Goal: Task Accomplishment & Management: Use online tool/utility

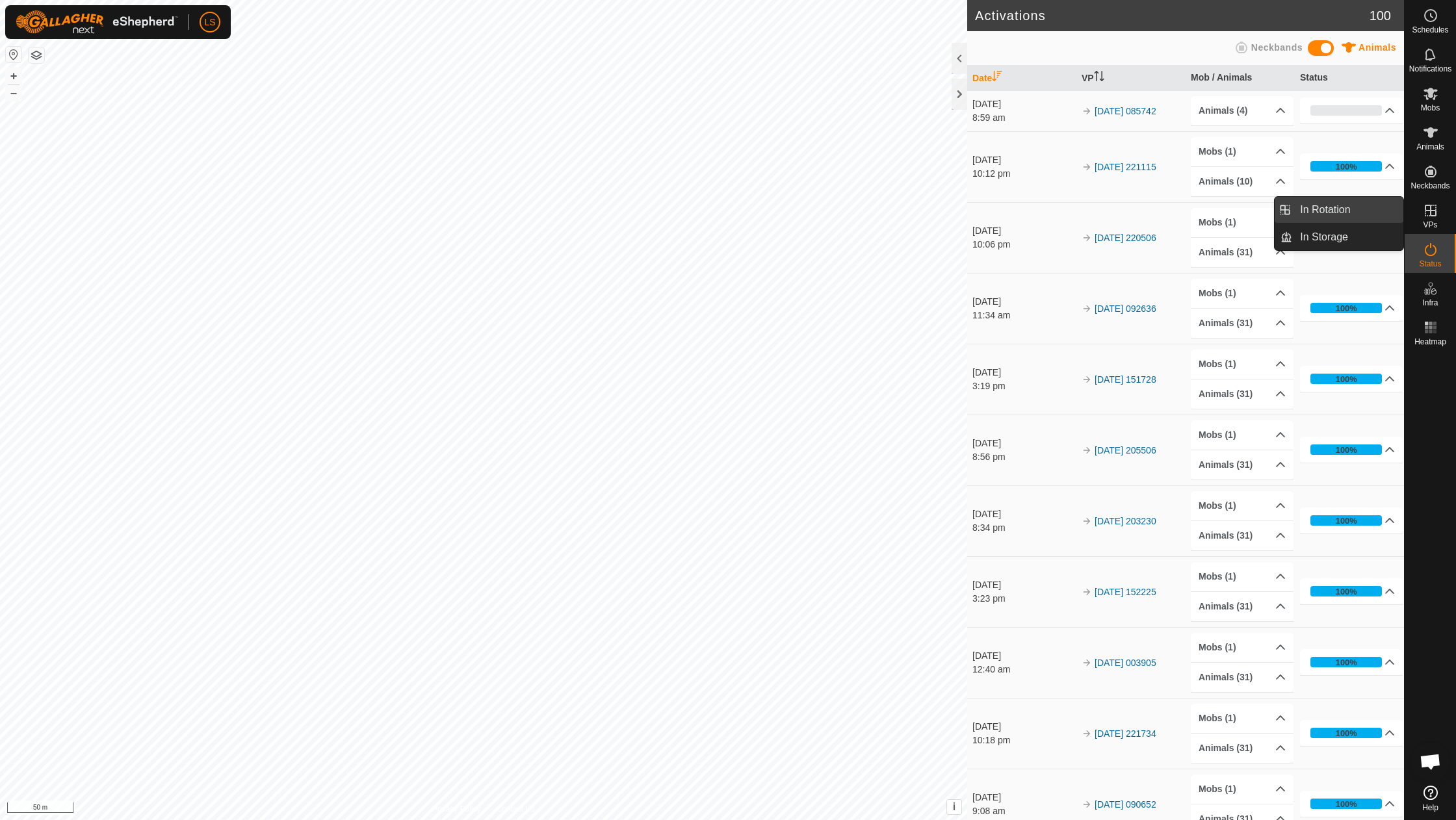
click at [1386, 211] on link "In Rotation" at bounding box center [1348, 209] width 111 height 26
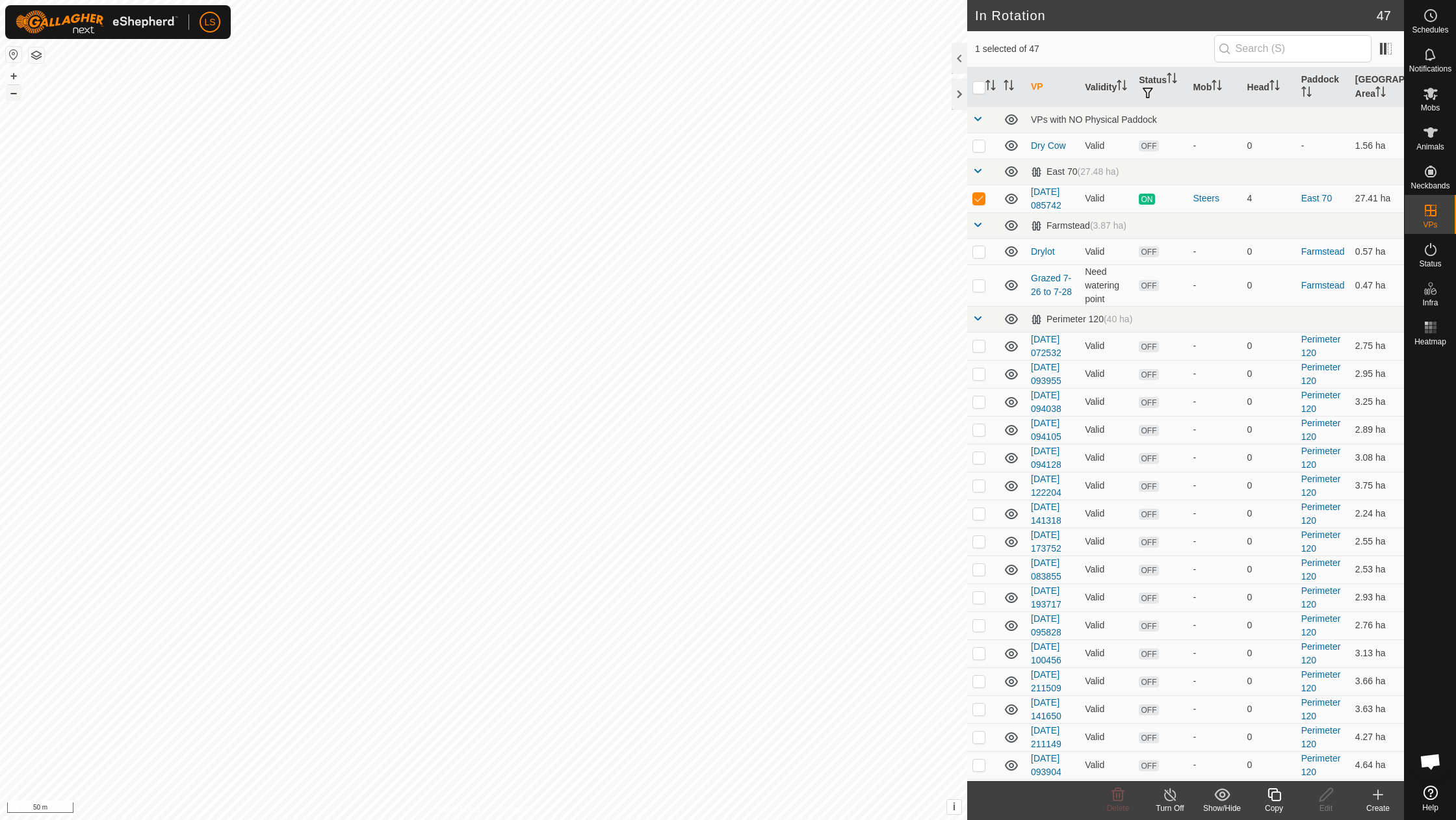
click at [14, 92] on button "–" at bounding box center [14, 93] width 16 height 16
click at [1381, 793] on icon at bounding box center [1378, 794] width 16 height 16
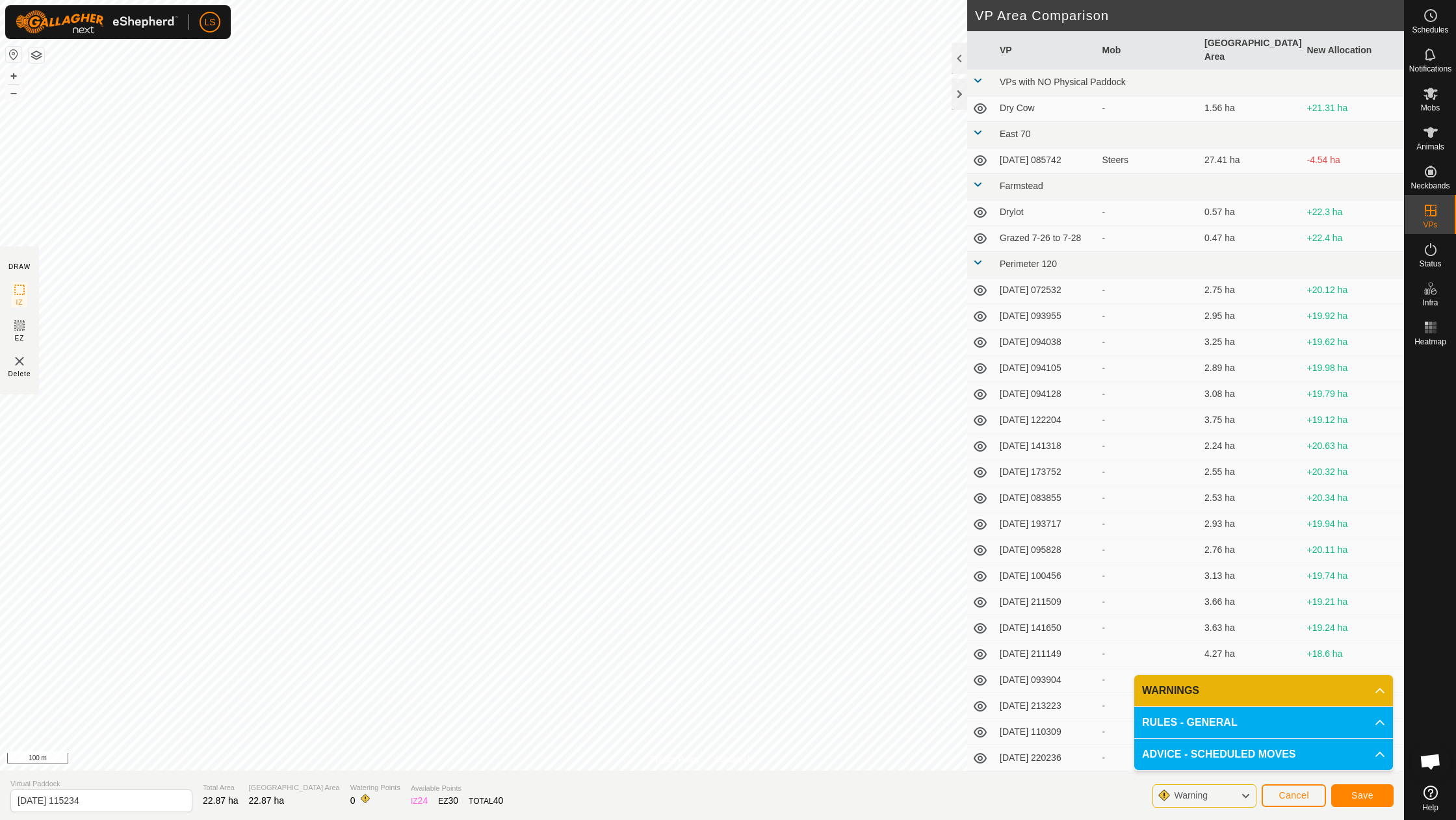
click at [1349, 798] on button "Save" at bounding box center [1363, 795] width 62 height 23
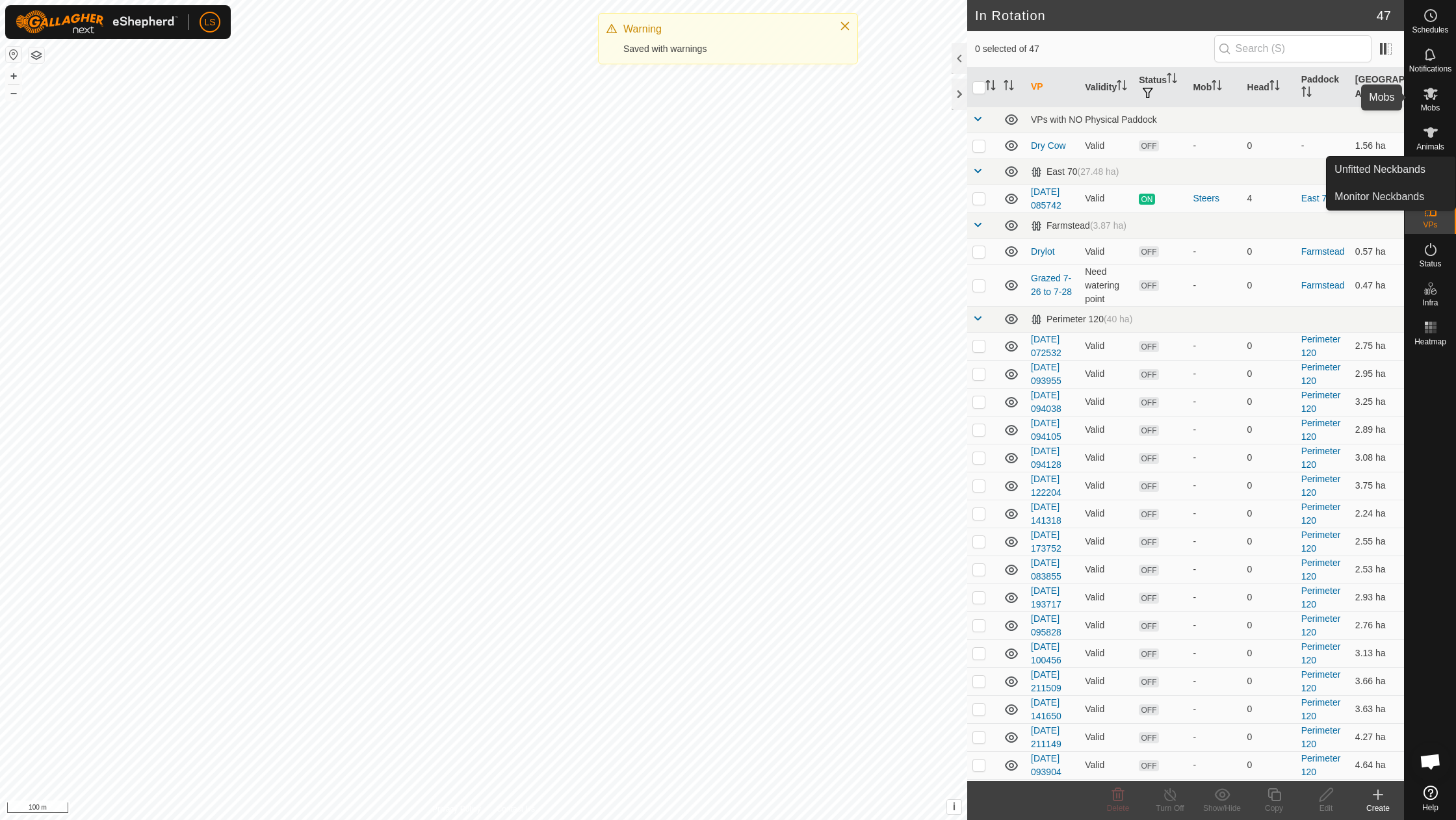
click at [1429, 92] on icon at bounding box center [1430, 93] width 15 height 13
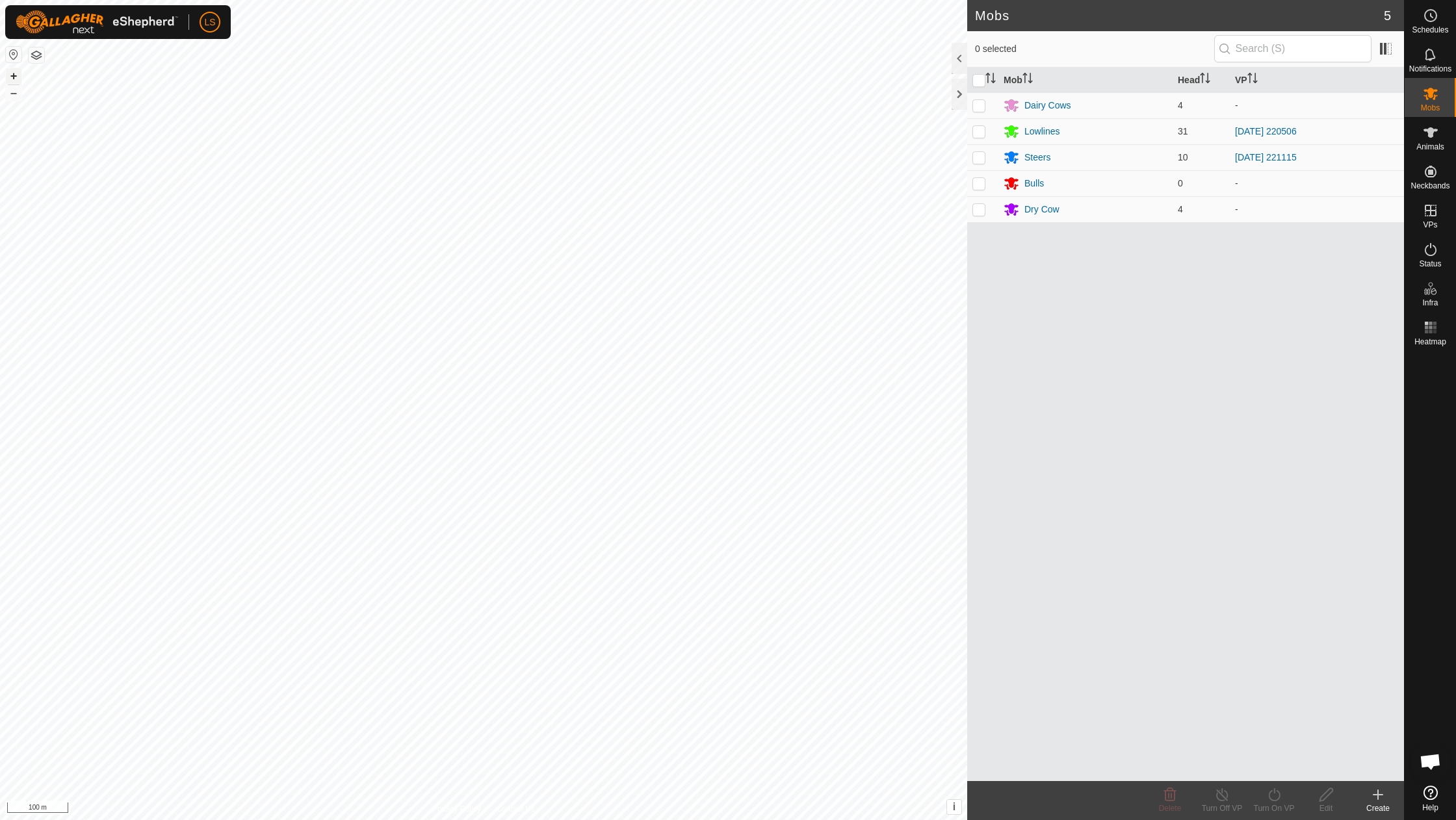
click at [14, 77] on button "+" at bounding box center [14, 76] width 16 height 16
click at [16, 80] on button "+" at bounding box center [14, 76] width 16 height 16
click at [14, 77] on button "+" at bounding box center [14, 76] width 16 height 16
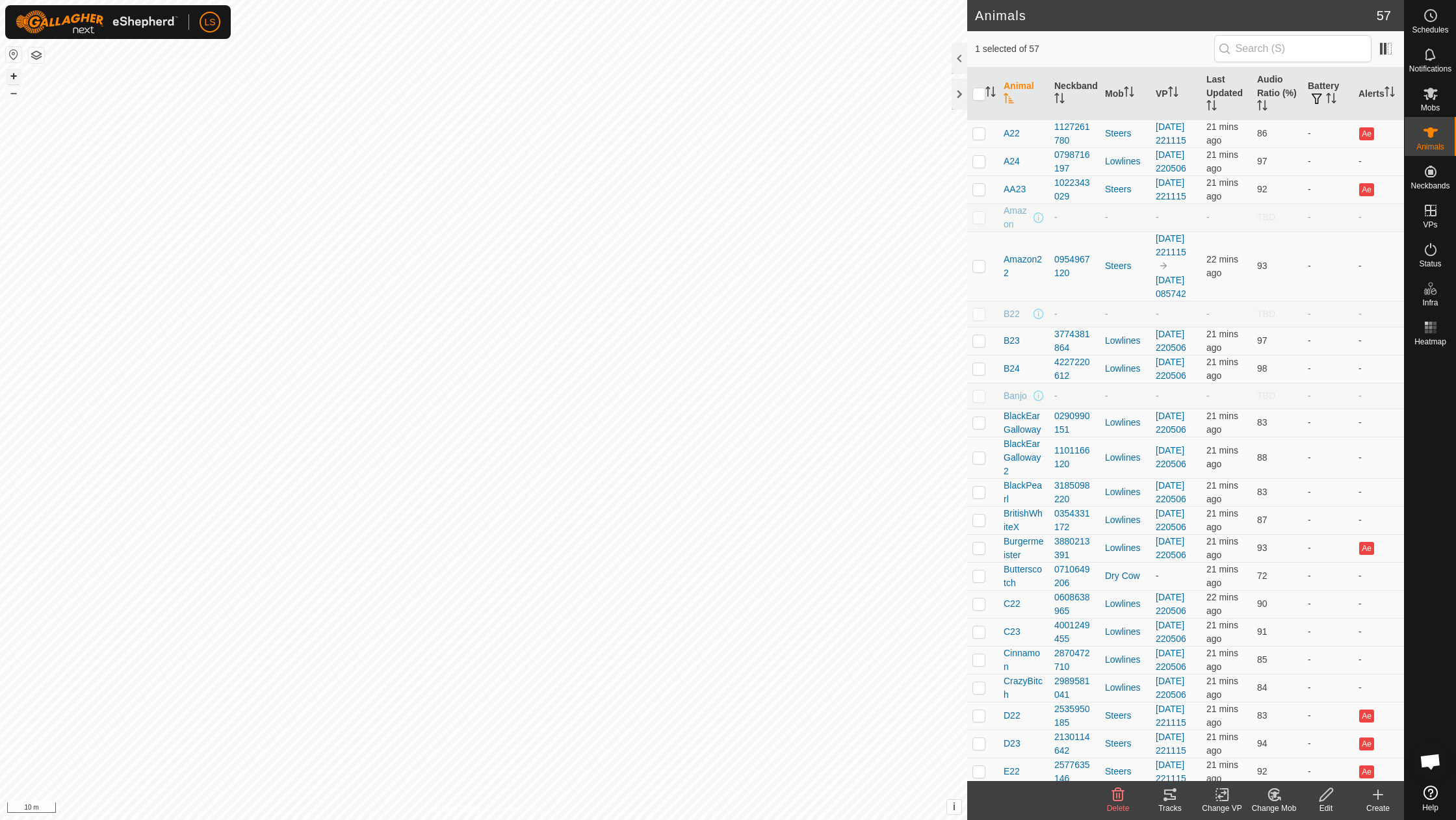
checkbox input "true"
click at [1221, 798] on icon at bounding box center [1223, 794] width 17 height 16
click at [1245, 735] on link "Choose VP..." at bounding box center [1261, 738] width 129 height 26
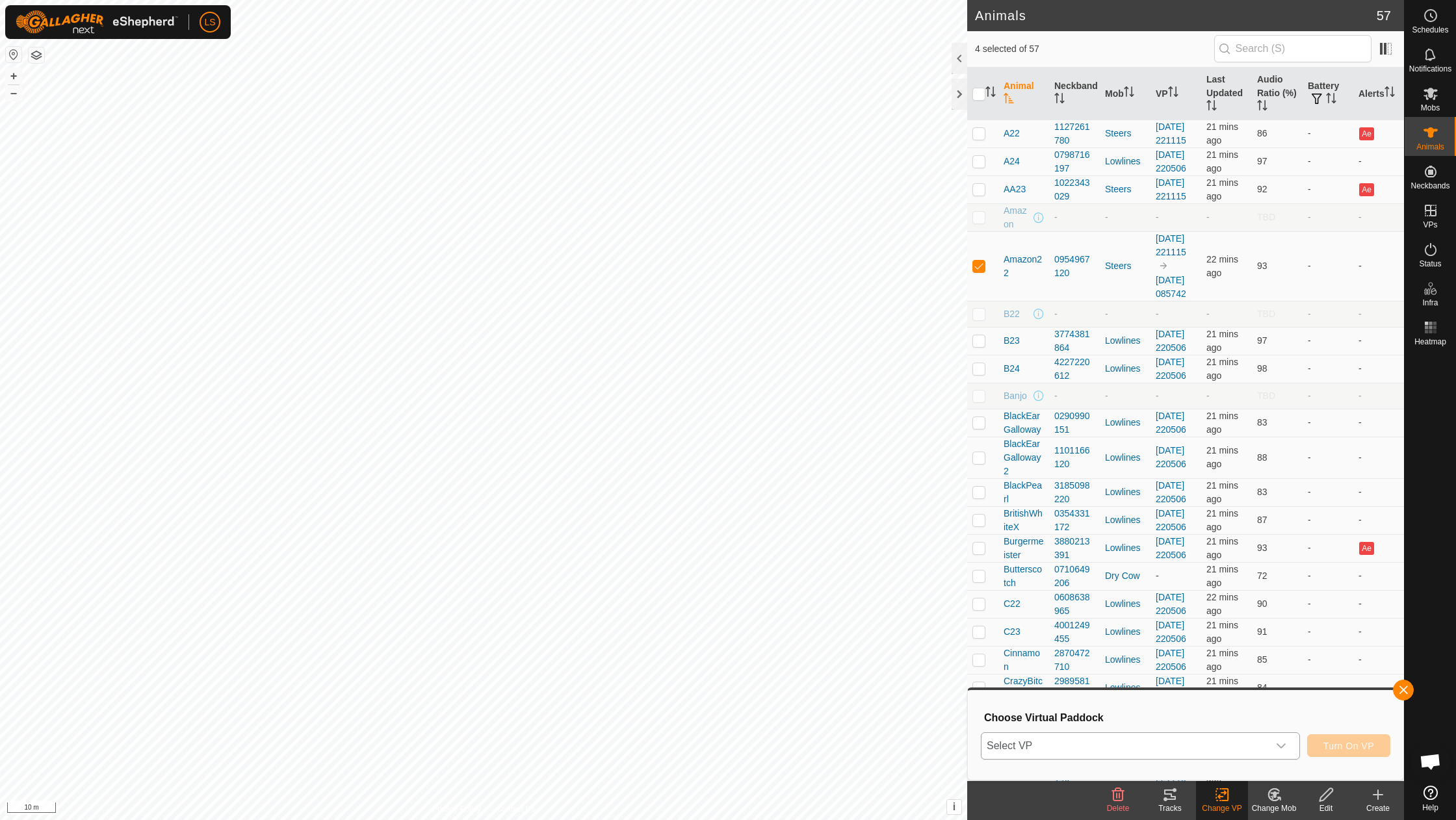
click at [1282, 744] on icon "dropdown trigger" at bounding box center [1281, 745] width 11 height 11
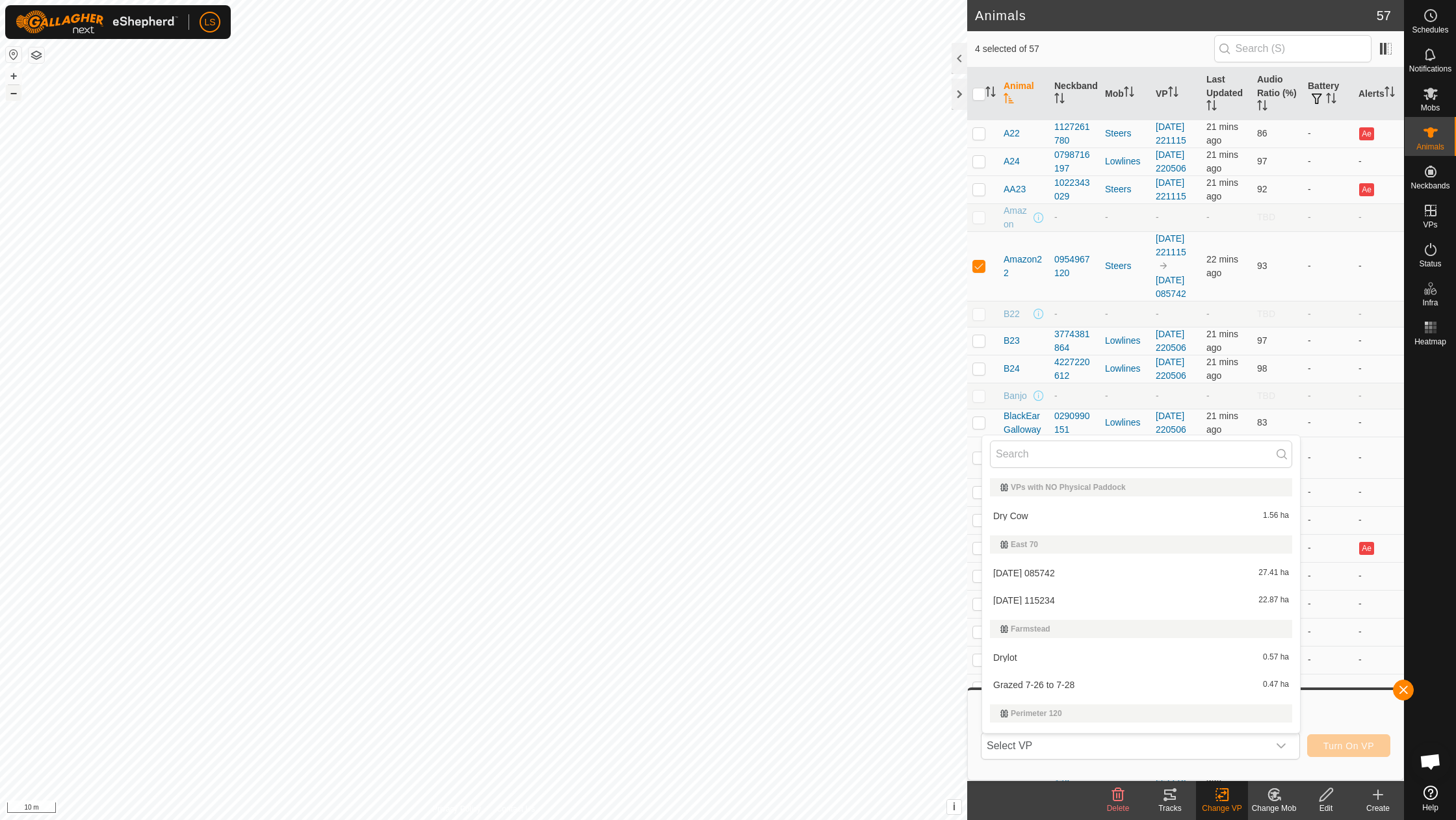
click at [15, 92] on button "–" at bounding box center [14, 93] width 16 height 16
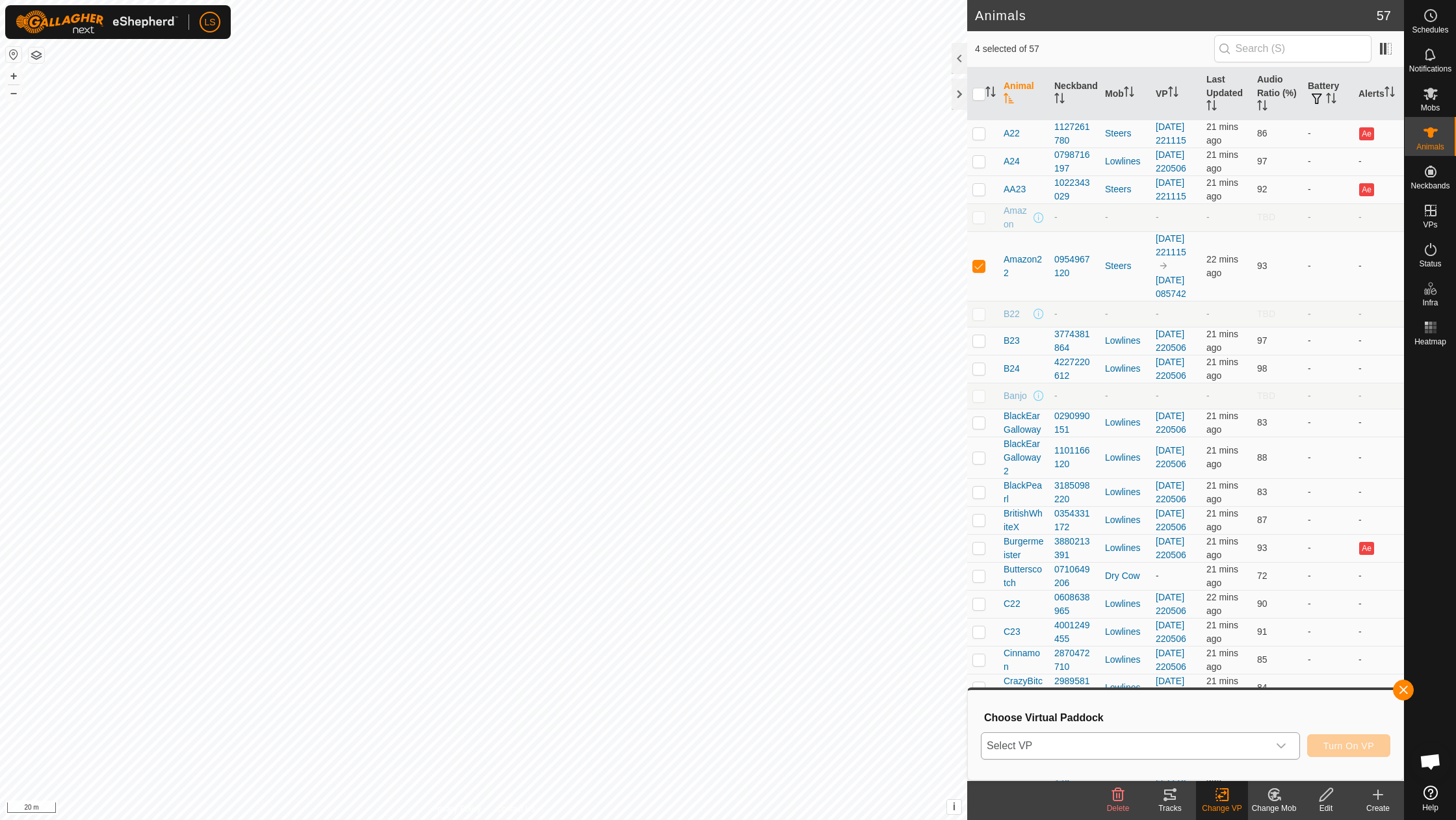
click at [1282, 739] on div "dropdown trigger" at bounding box center [1281, 746] width 26 height 26
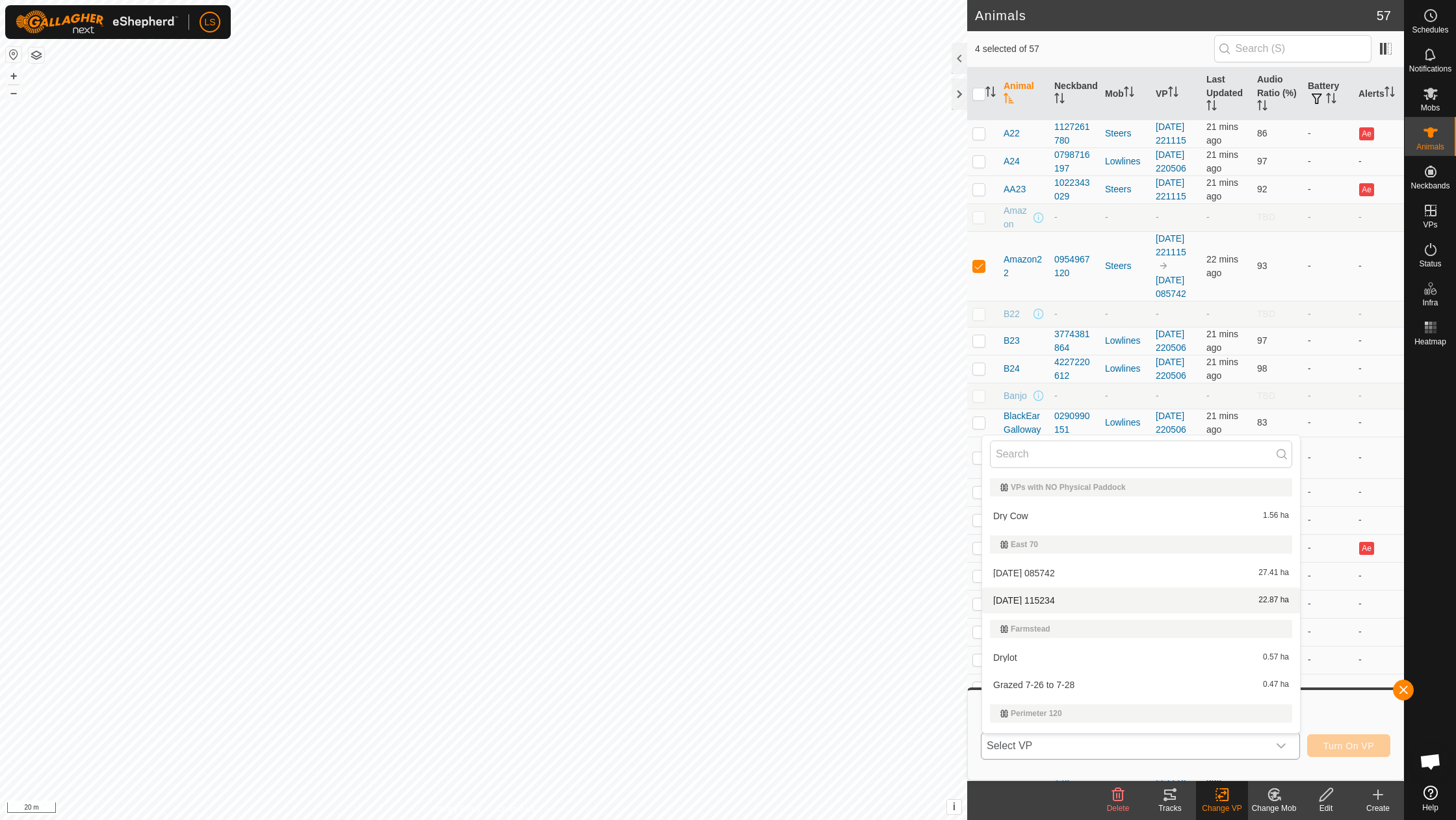
click at [1069, 598] on li "[DATE] 115234 22.87 ha" at bounding box center [1141, 600] width 318 height 26
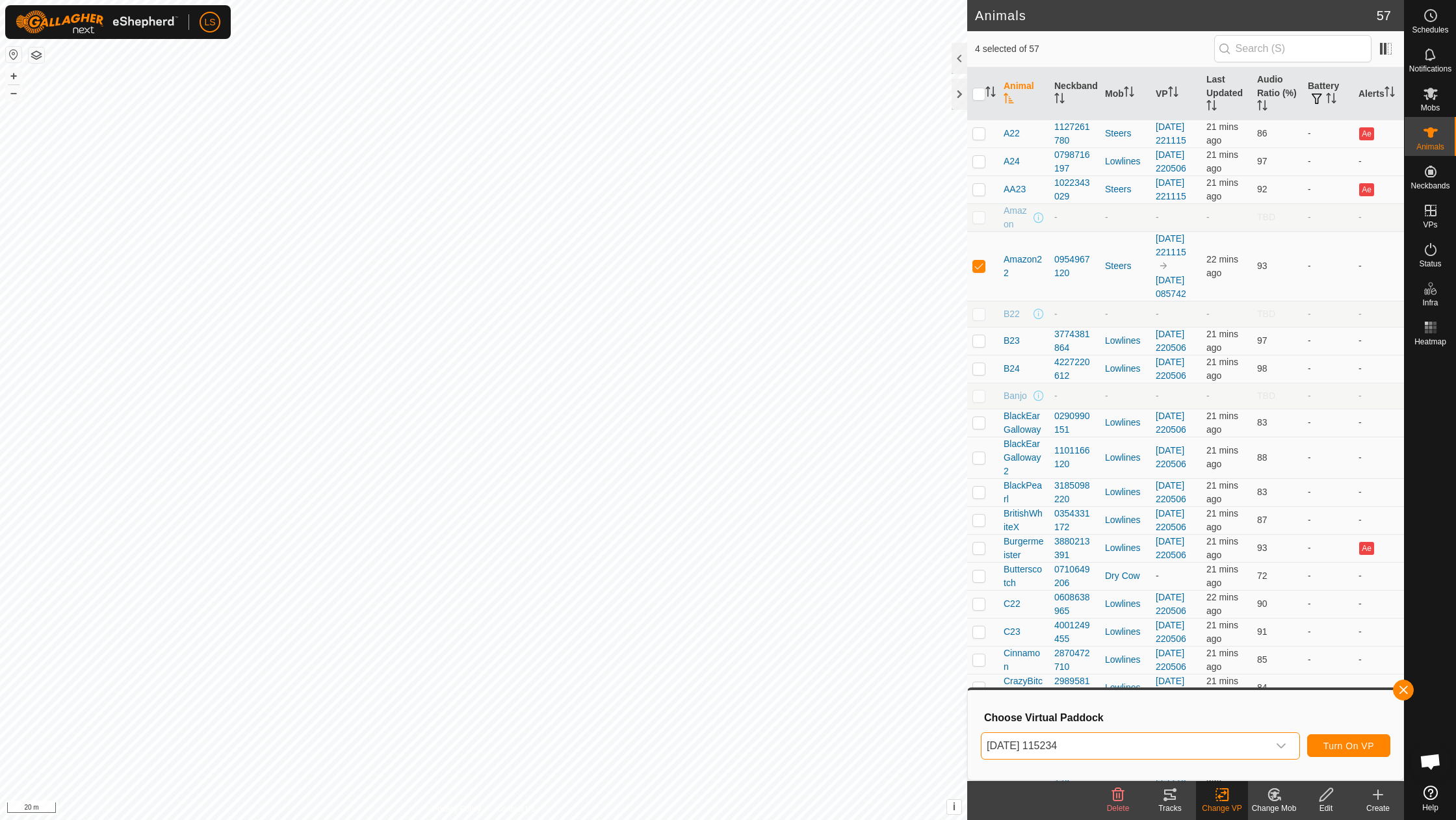
click at [1342, 749] on span "Turn On VP" at bounding box center [1350, 745] width 51 height 11
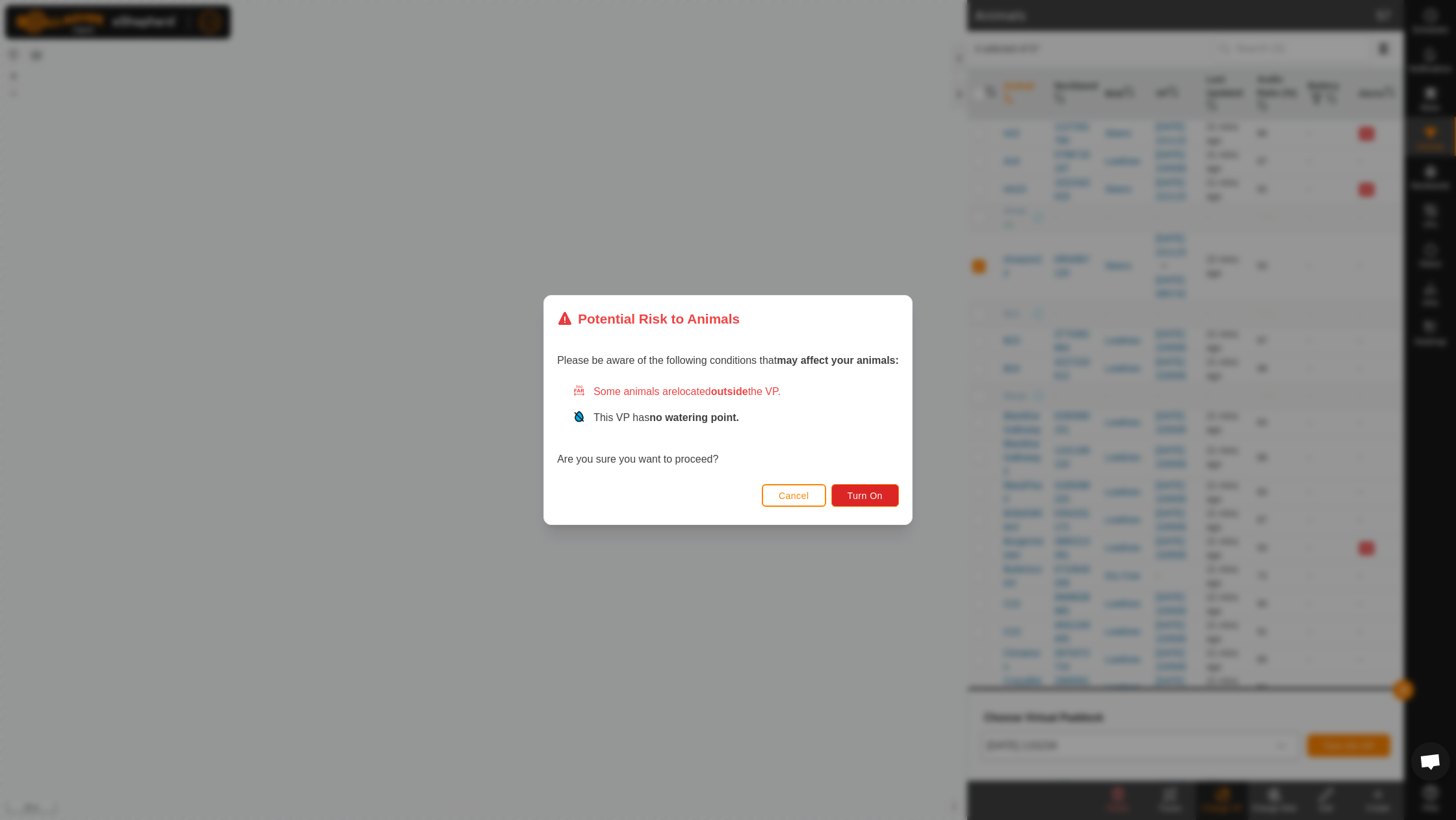
click at [794, 485] on button "Cancel" at bounding box center [794, 495] width 64 height 23
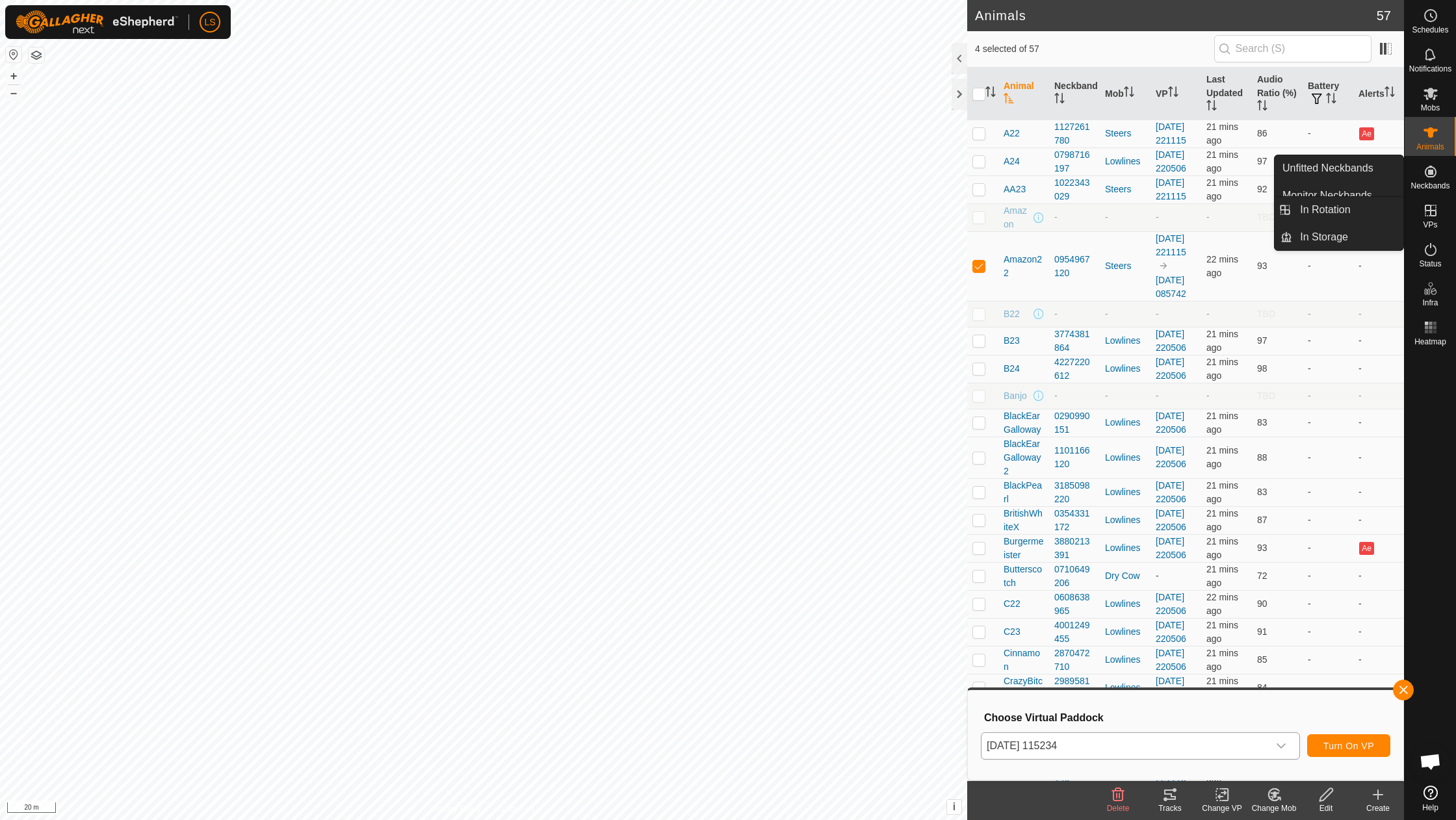
click at [1435, 207] on icon at bounding box center [1431, 210] width 16 height 16
click at [1368, 208] on link "In Rotation" at bounding box center [1348, 209] width 111 height 26
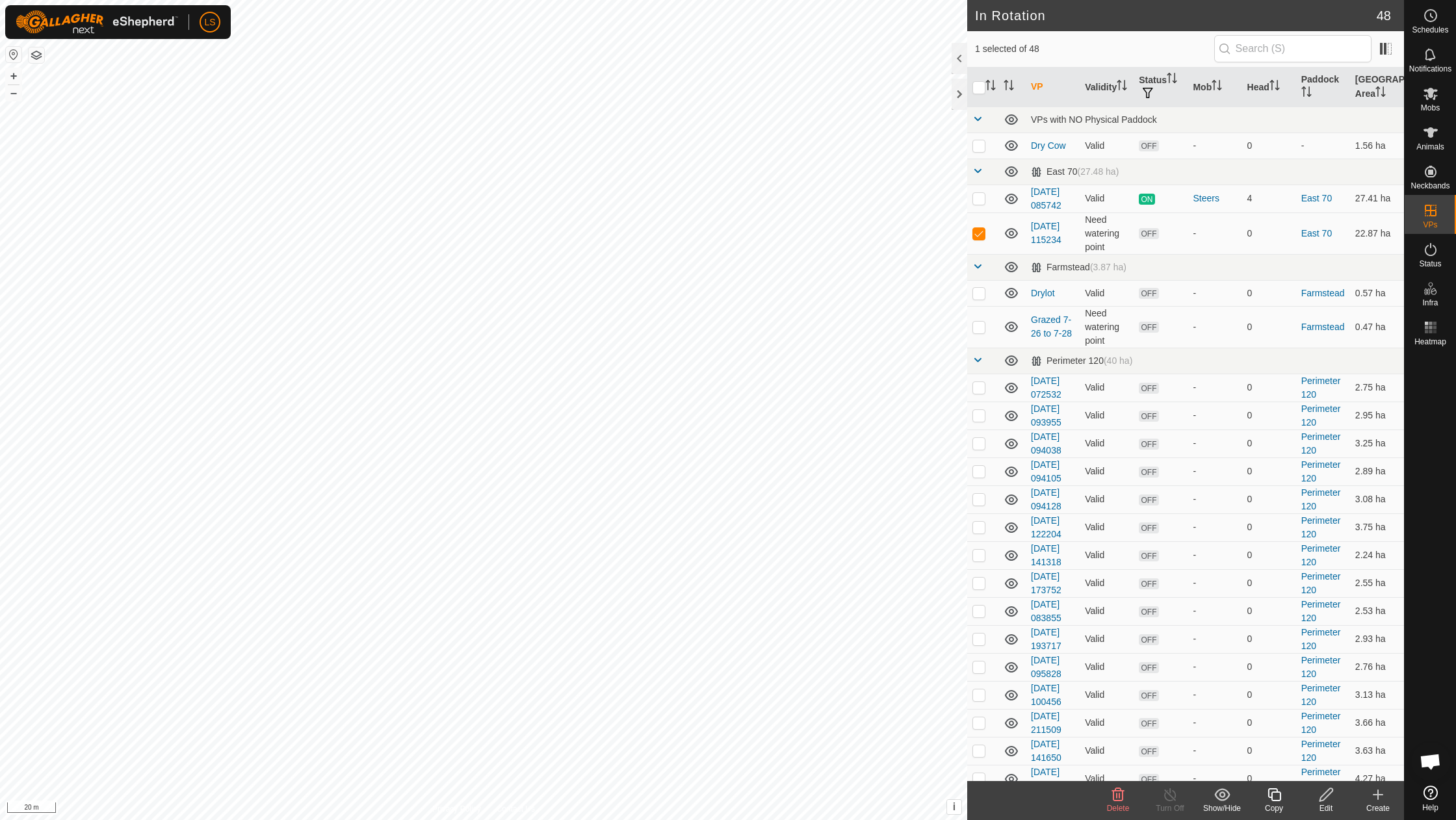
click at [1325, 801] on icon at bounding box center [1326, 794] width 17 height 16
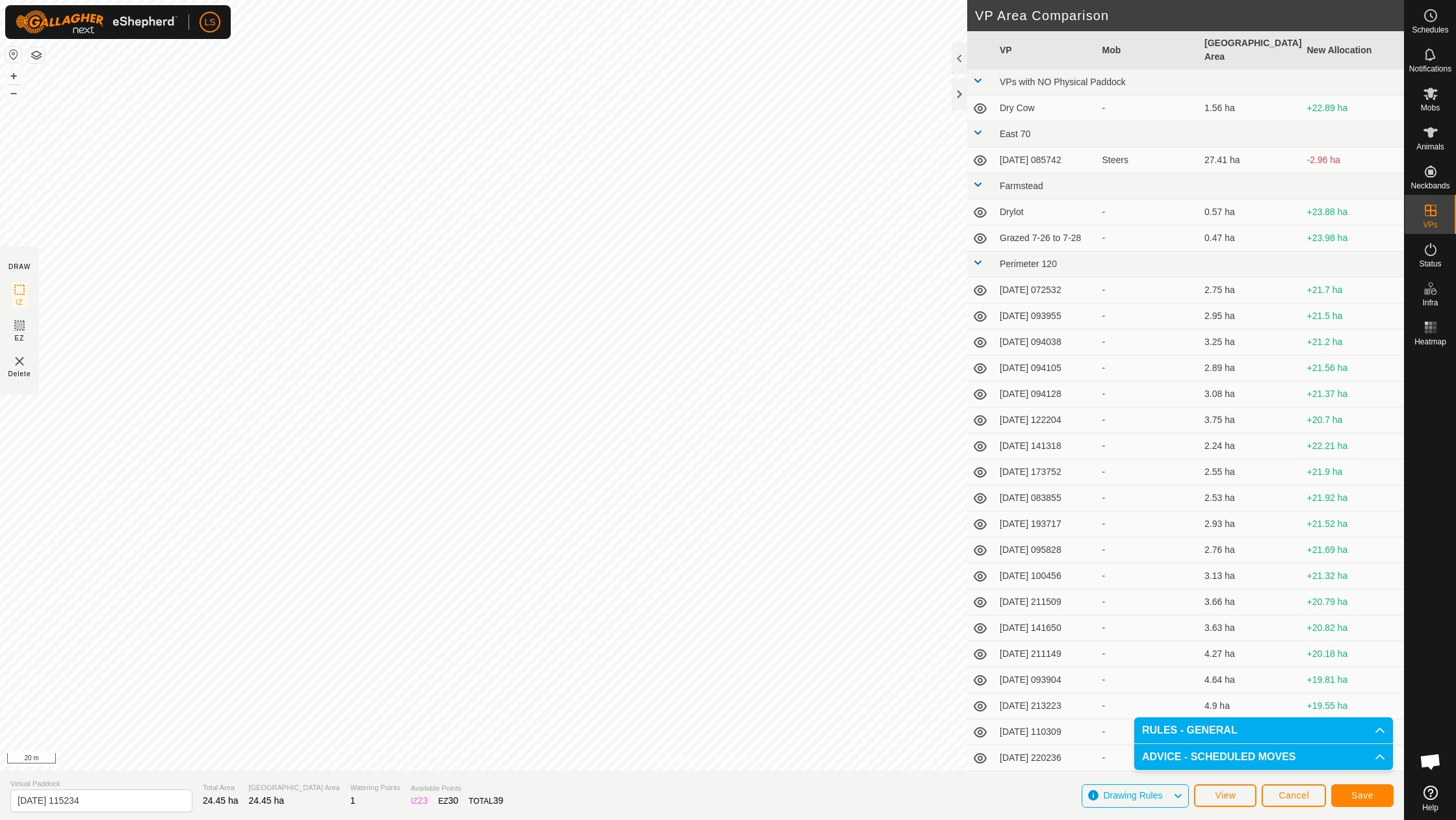
click at [1380, 791] on button "Save" at bounding box center [1363, 795] width 62 height 23
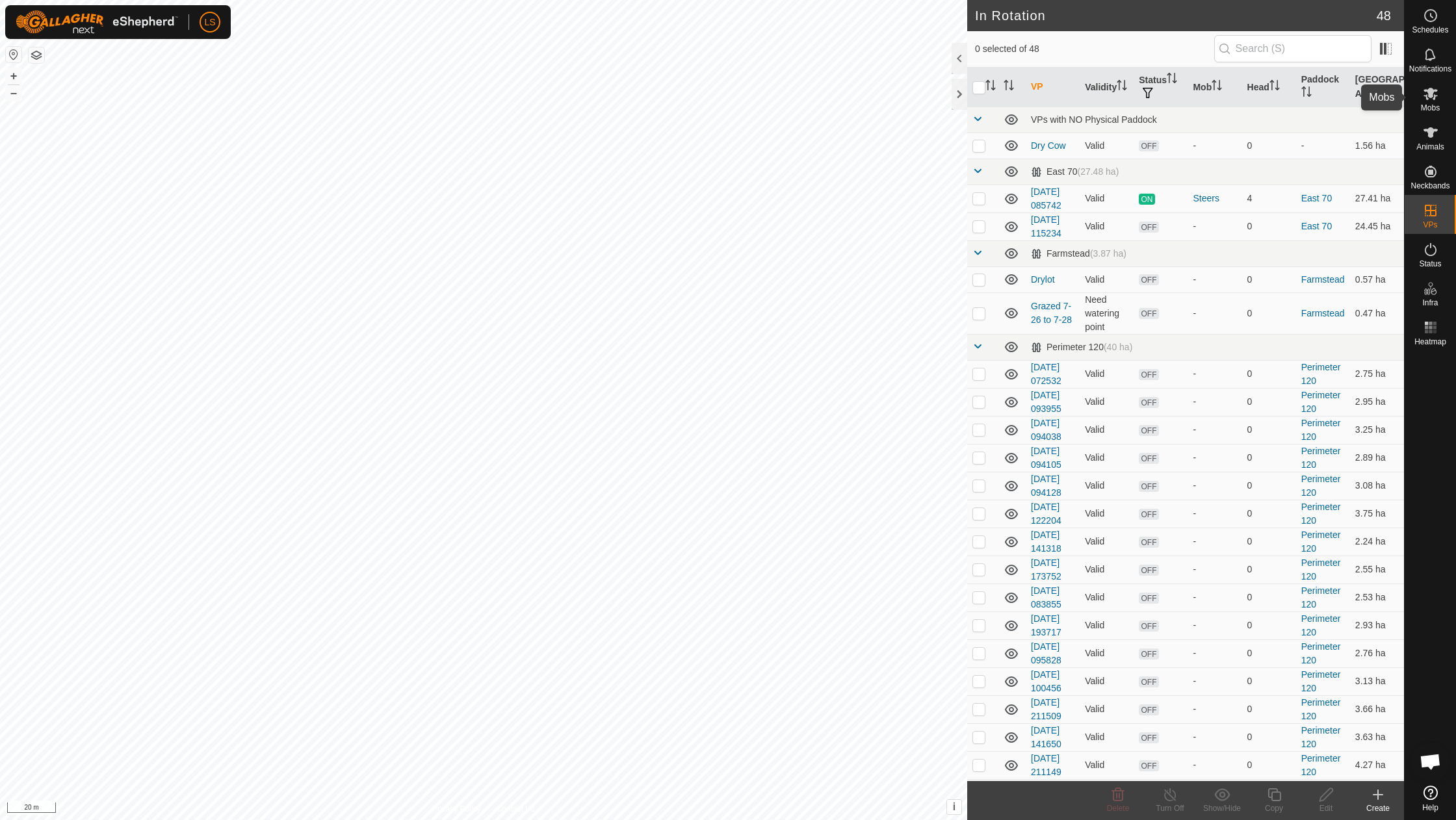
click at [1437, 99] on icon at bounding box center [1431, 93] width 16 height 16
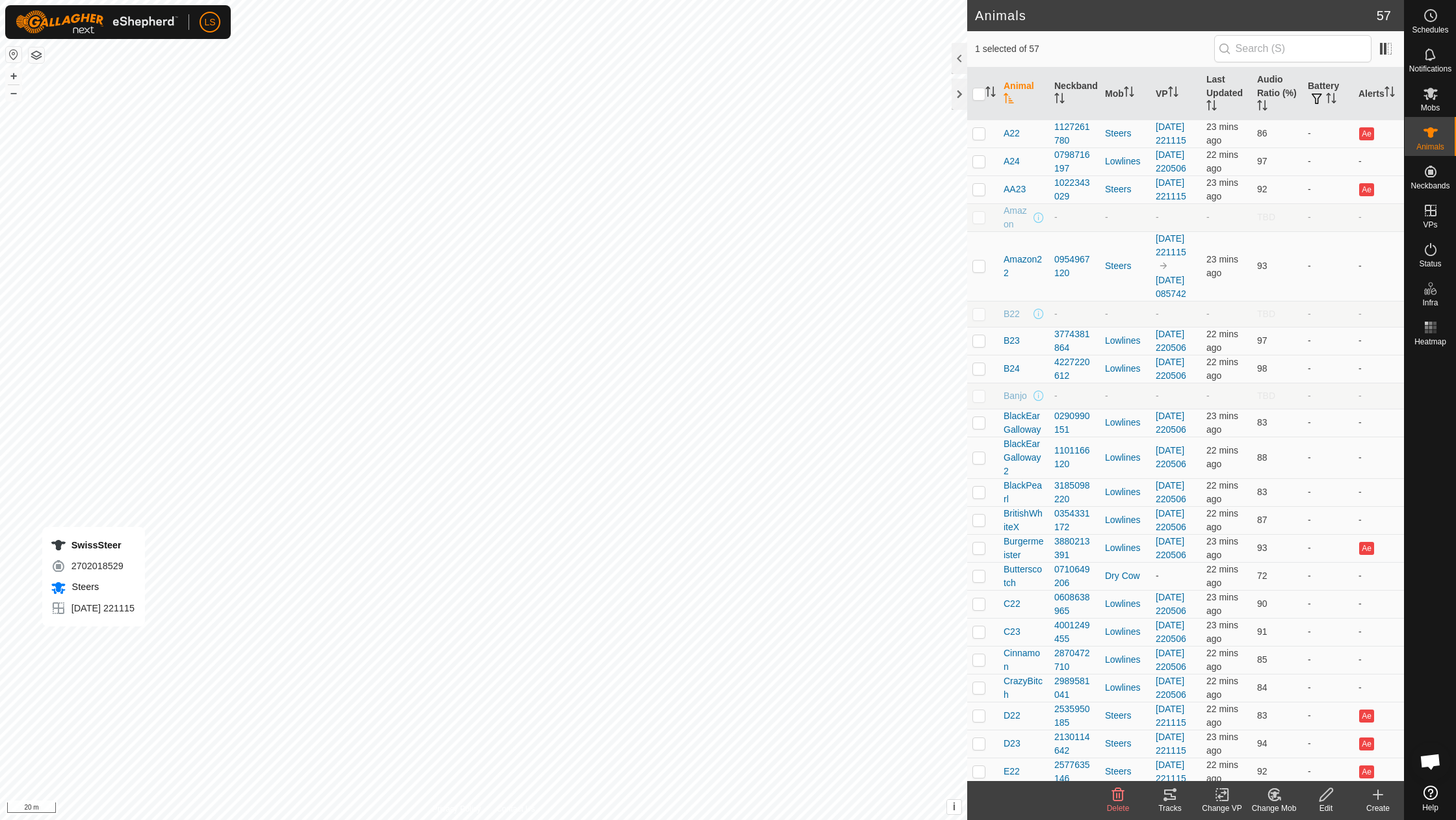
checkbox input "false"
checkbox input "true"
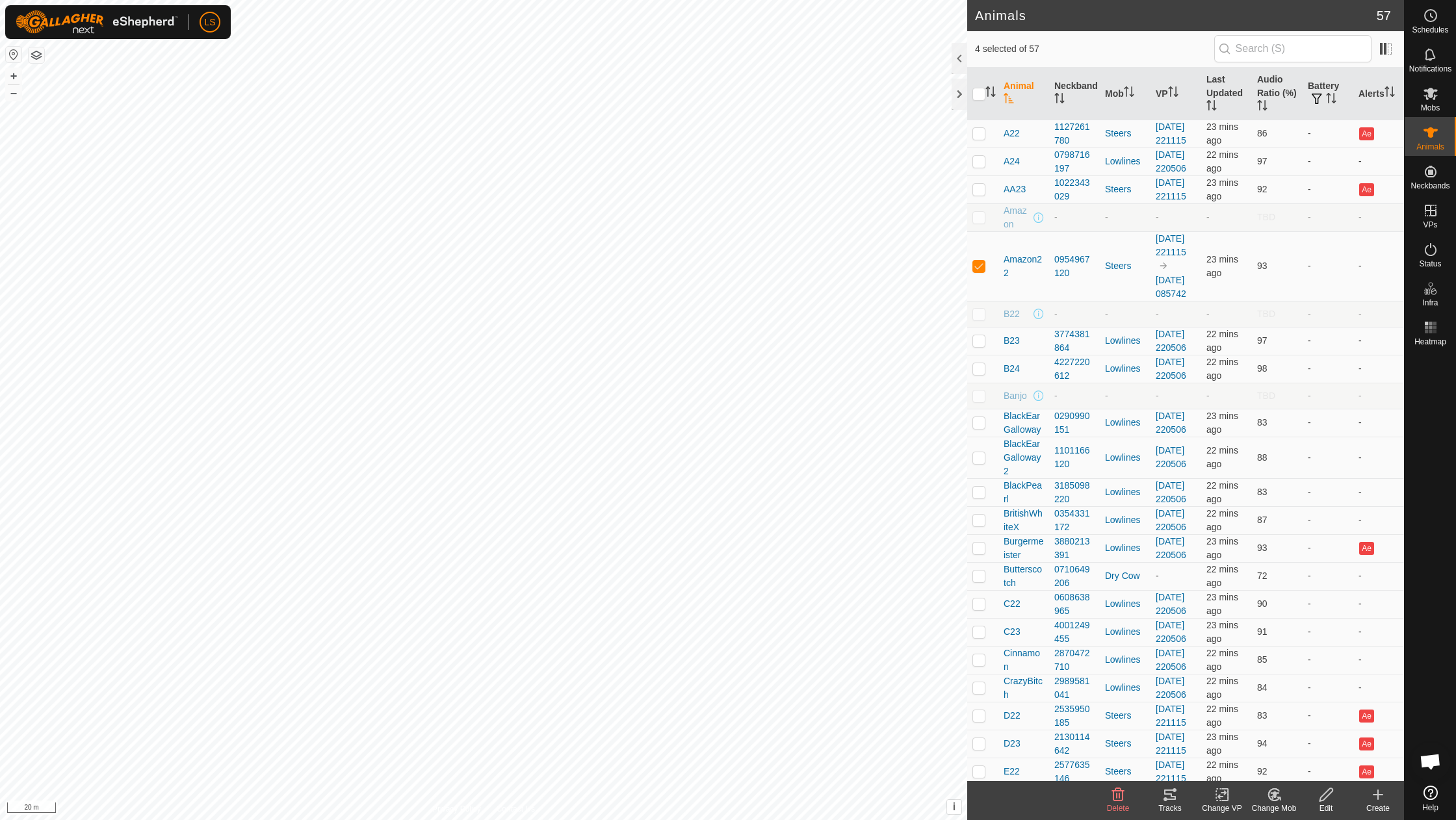
click at [1227, 794] on icon at bounding box center [1223, 794] width 17 height 16
click at [1256, 742] on link "Choose VP..." at bounding box center [1261, 738] width 129 height 26
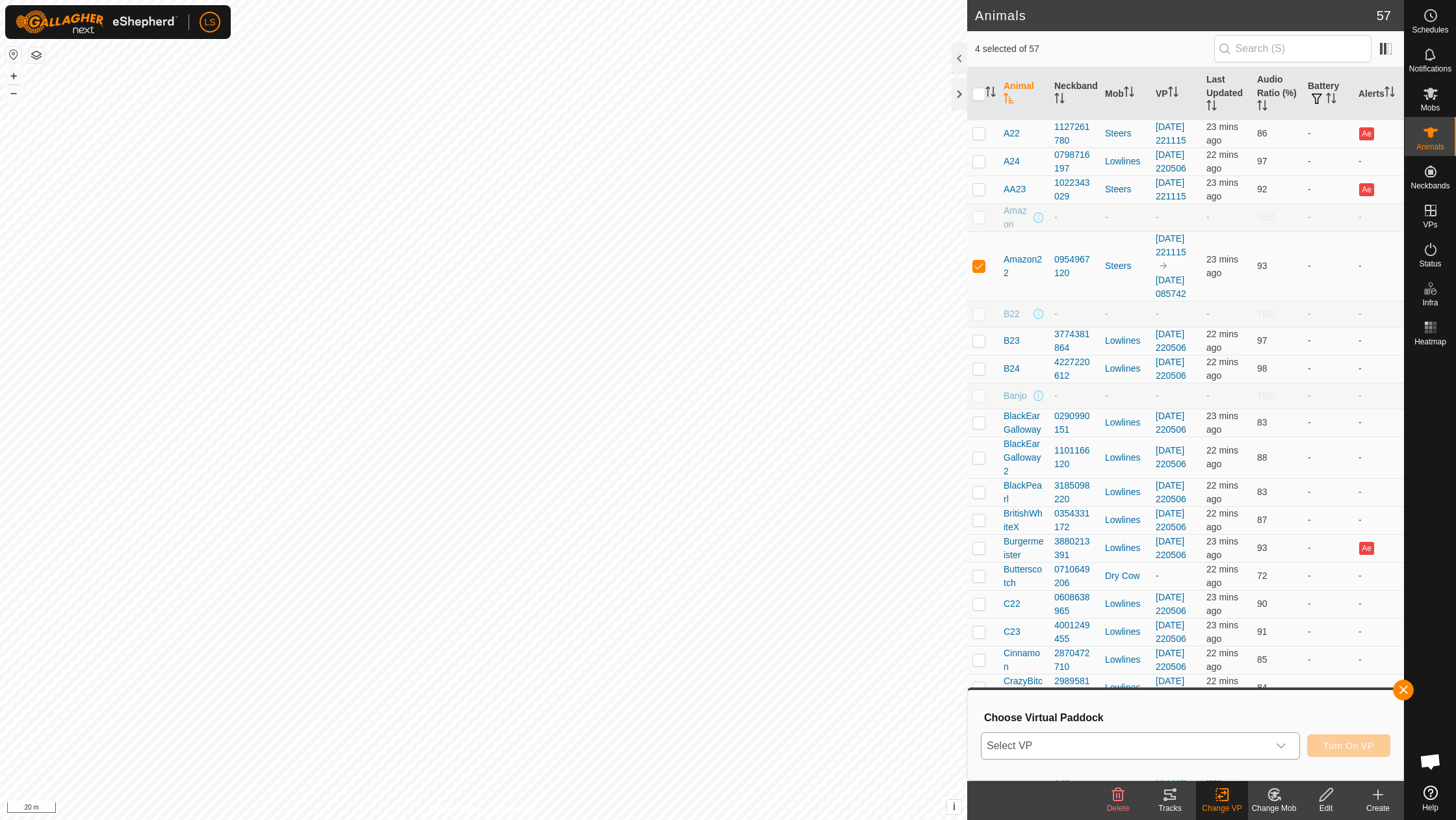
click at [1285, 748] on icon "dropdown trigger" at bounding box center [1281, 745] width 11 height 11
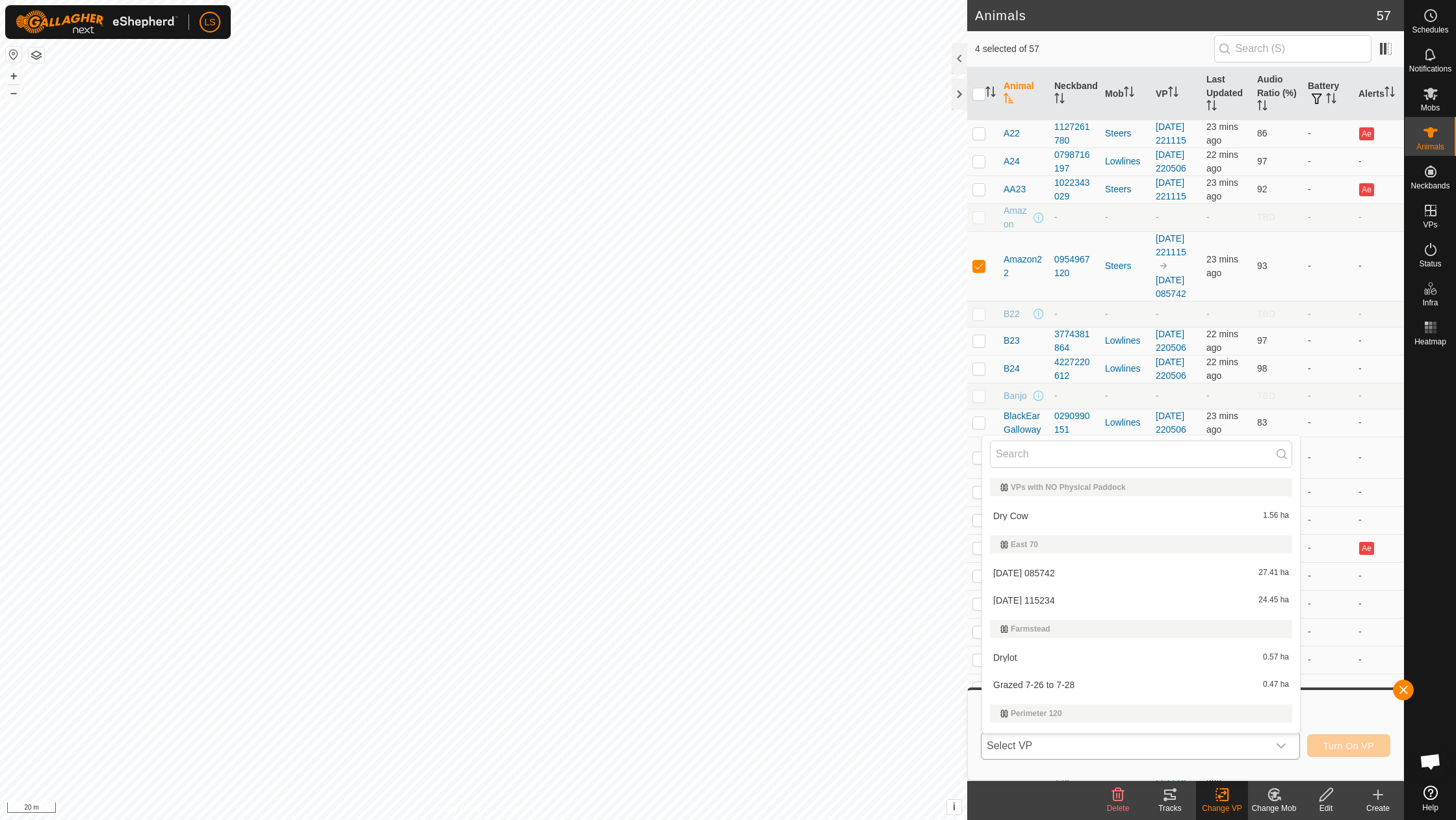
click at [1058, 599] on li "[DATE] 115234 24.45 ha" at bounding box center [1141, 600] width 318 height 26
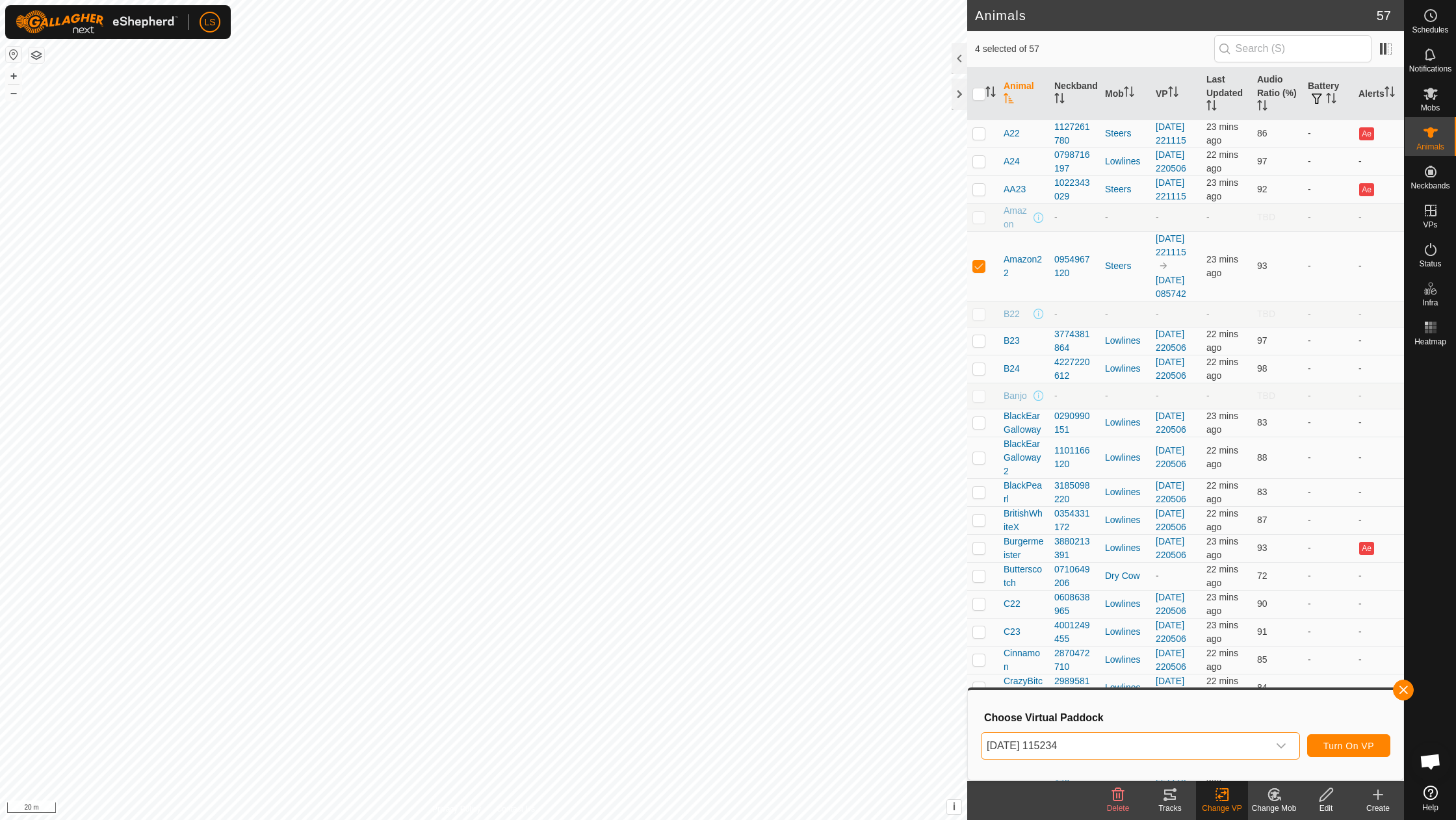
click at [1354, 747] on span "Turn On VP" at bounding box center [1350, 745] width 51 height 11
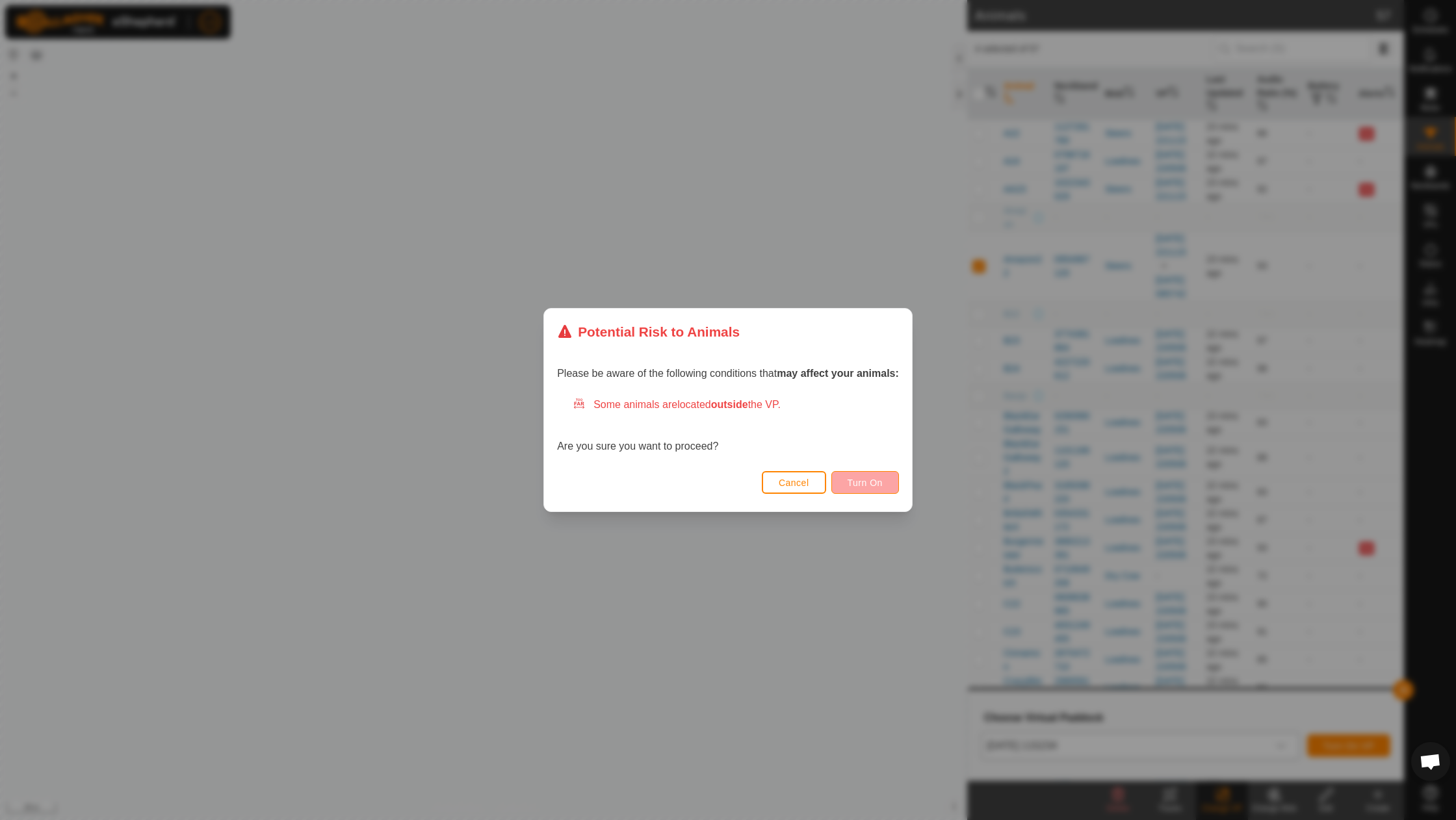
click at [862, 484] on span "Turn On" at bounding box center [866, 483] width 35 height 11
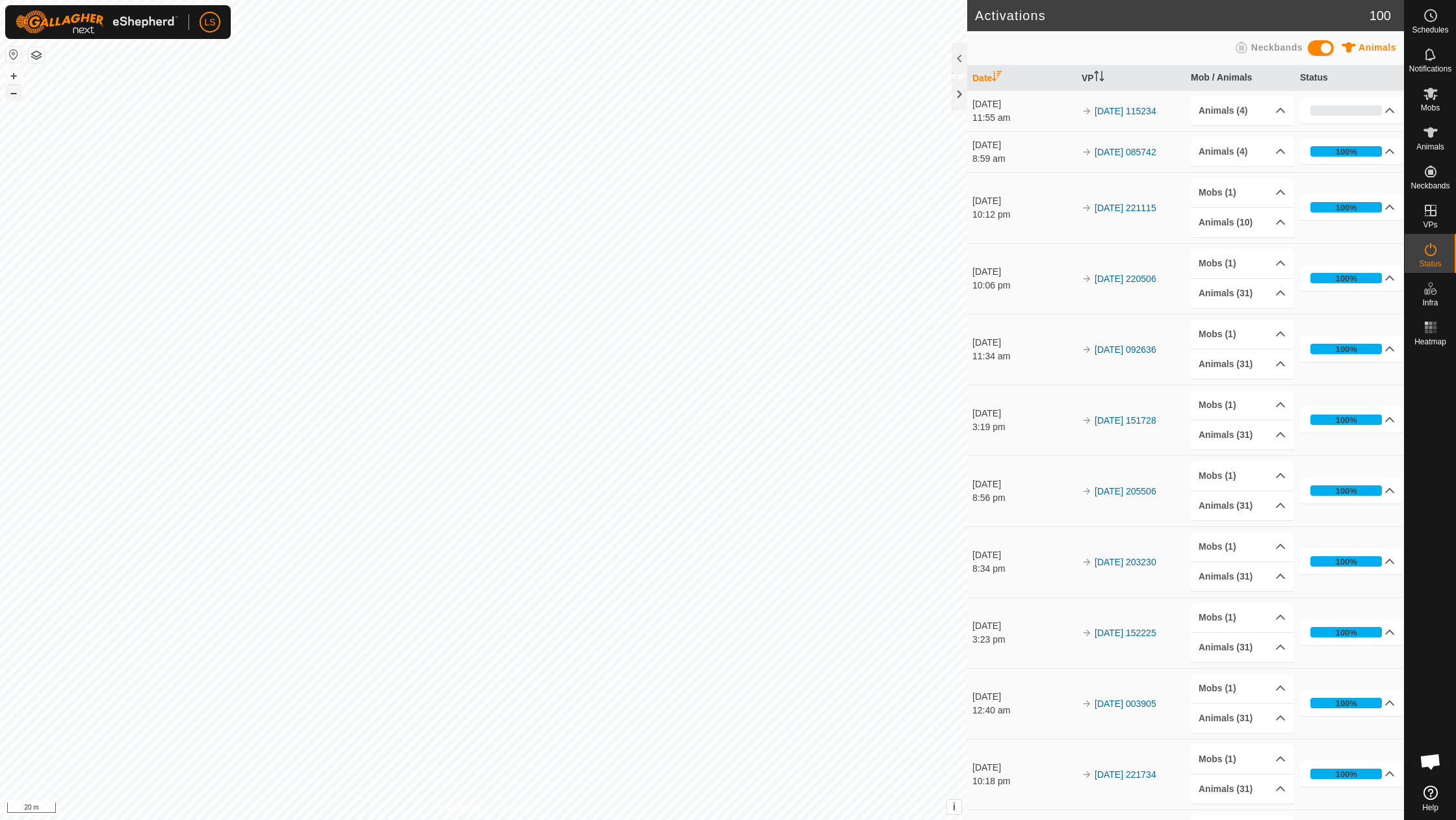
click at [12, 96] on button "–" at bounding box center [14, 93] width 16 height 16
click at [17, 73] on button "+" at bounding box center [14, 76] width 16 height 16
click at [11, 77] on button "+" at bounding box center [14, 76] width 16 height 16
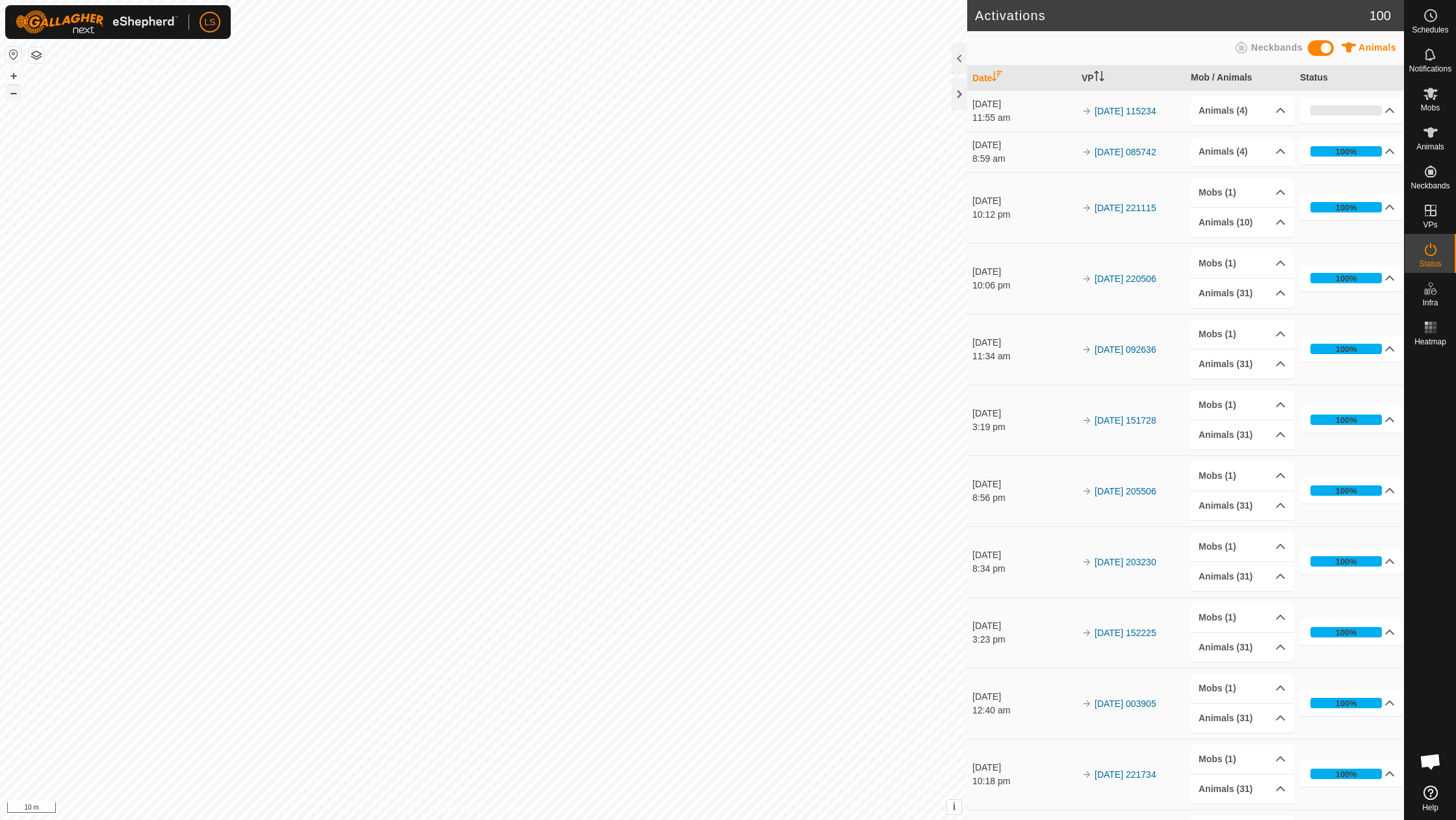
click at [19, 86] on button "–" at bounding box center [14, 93] width 16 height 16
click at [17, 94] on button "–" at bounding box center [14, 93] width 16 height 16
click at [15, 93] on button "–" at bounding box center [14, 93] width 16 height 16
